Goal: Transaction & Acquisition: Purchase product/service

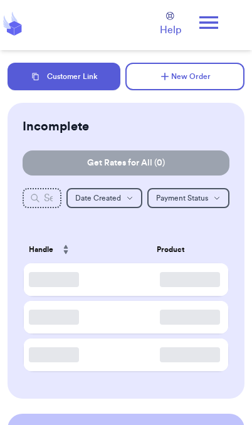
checkbox input "true"
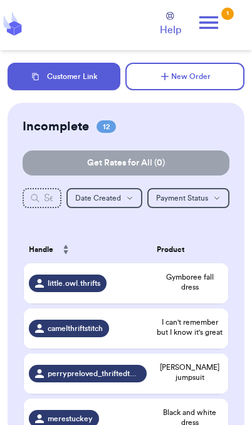
click at [211, 28] on icon at bounding box center [208, 22] width 19 height 13
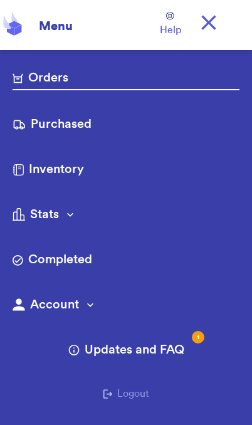
click at [89, 121] on link "Purchased" at bounding box center [126, 125] width 227 height 20
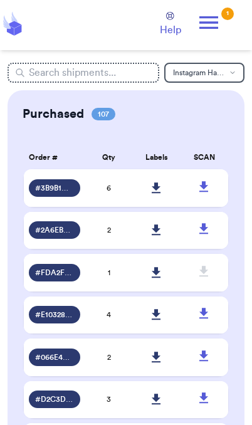
click at [159, 236] on icon at bounding box center [156, 229] width 9 height 11
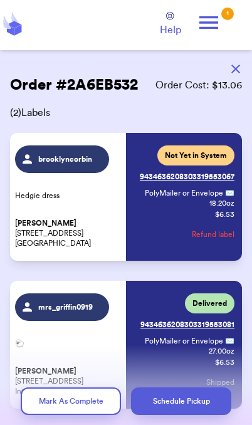
click at [233, 70] on icon "button" at bounding box center [235, 69] width 9 height 9
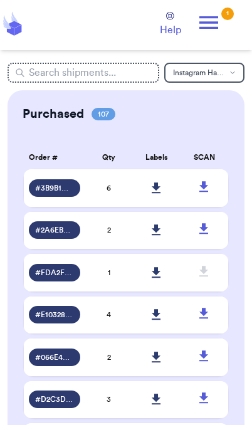
click at [220, 28] on icon at bounding box center [208, 22] width 25 height 25
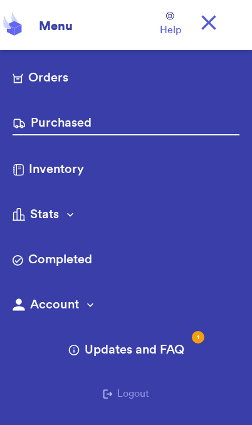
click at [118, 88] on link "Orders" at bounding box center [126, 79] width 227 height 20
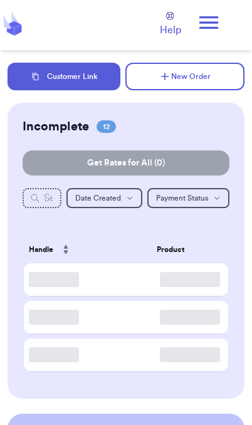
click at [128, 75] on button "New Order" at bounding box center [184, 77] width 119 height 28
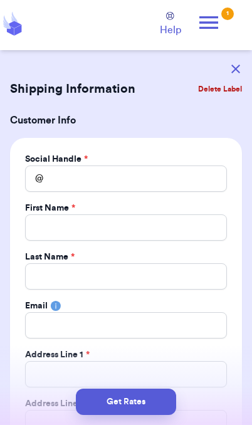
click at [219, 27] on icon at bounding box center [208, 22] width 25 height 25
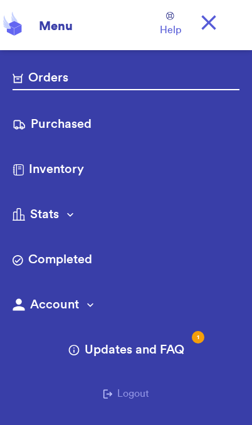
click at [86, 75] on link "Orders" at bounding box center [126, 79] width 227 height 21
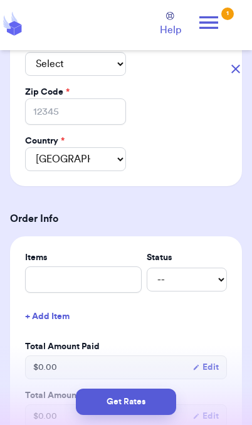
scroll to position [508, 0]
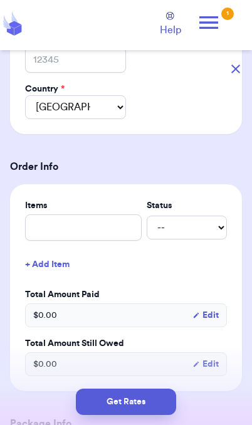
click at [219, 18] on icon at bounding box center [208, 22] width 25 height 25
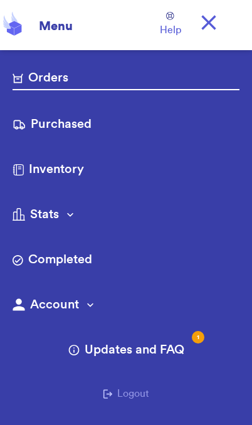
click at [83, 129] on link "Purchased" at bounding box center [126, 125] width 227 height 20
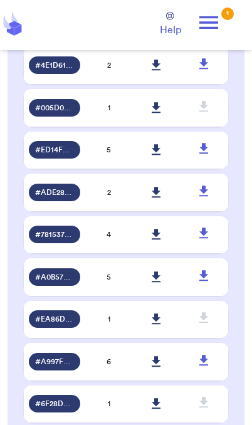
scroll to position [1010, 0]
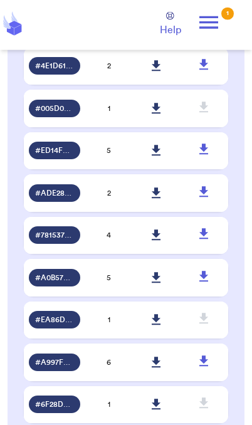
click at [217, 20] on icon at bounding box center [208, 22] width 25 height 25
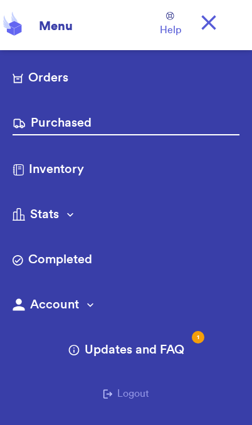
click at [51, 87] on link "Orders" at bounding box center [126, 79] width 227 height 20
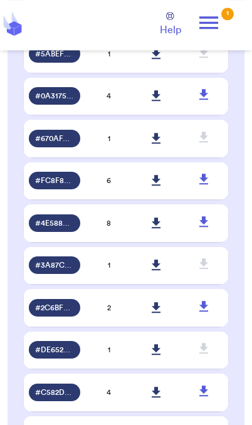
scroll to position [1876, 0]
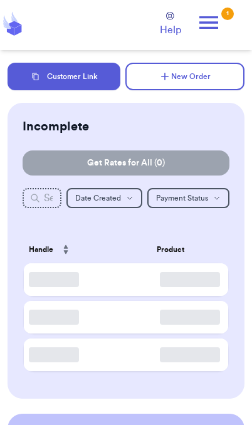
checkbox input "true"
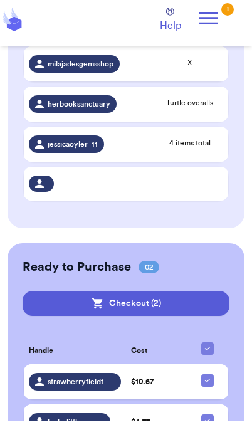
scroll to position [607, 0]
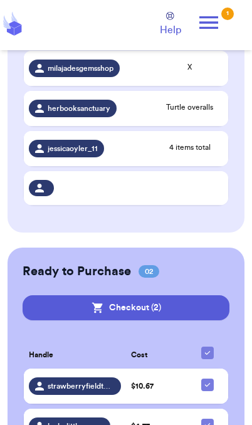
click at [207, 302] on button "Checkout ( 2 )" at bounding box center [126, 307] width 207 height 25
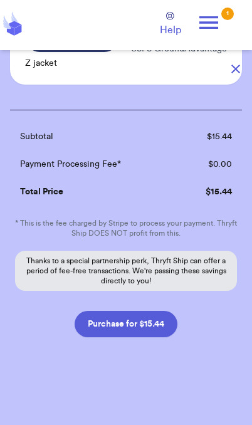
scroll to position [207, 0]
click at [155, 331] on button "Purchase for $15.44" at bounding box center [126, 324] width 103 height 26
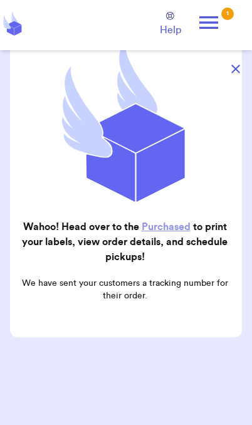
scroll to position [126, 0]
click at [171, 228] on link "Purchased" at bounding box center [166, 227] width 49 height 10
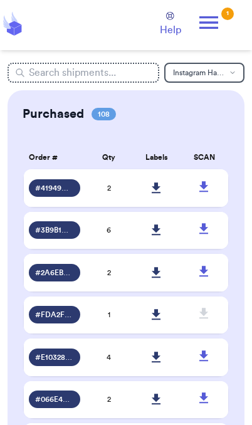
click at [150, 196] on link at bounding box center [157, 188] width 28 height 28
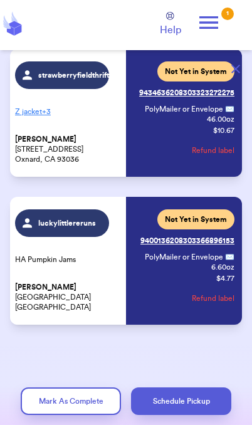
scroll to position [84, 0]
click at [204, 27] on icon at bounding box center [208, 22] width 19 height 13
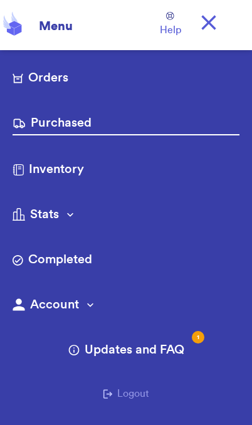
click at [80, 132] on link "Purchased" at bounding box center [126, 124] width 227 height 21
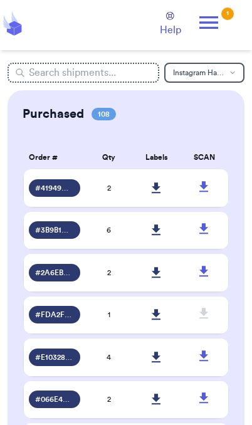
click at [156, 236] on icon at bounding box center [156, 230] width 9 height 11
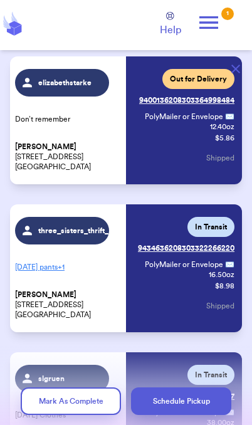
scroll to position [489, 0]
